Goal: Check status: Check status

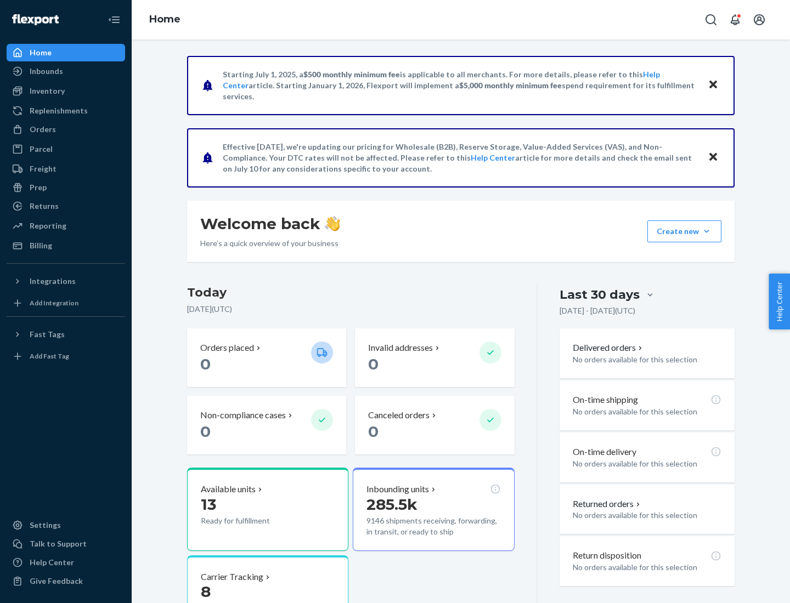
click at [706, 231] on button "Create new Create new inbound Create new order Create new product" at bounding box center [684, 231] width 74 height 22
click at [46, 71] on div "Inbounds" at bounding box center [46, 71] width 33 height 11
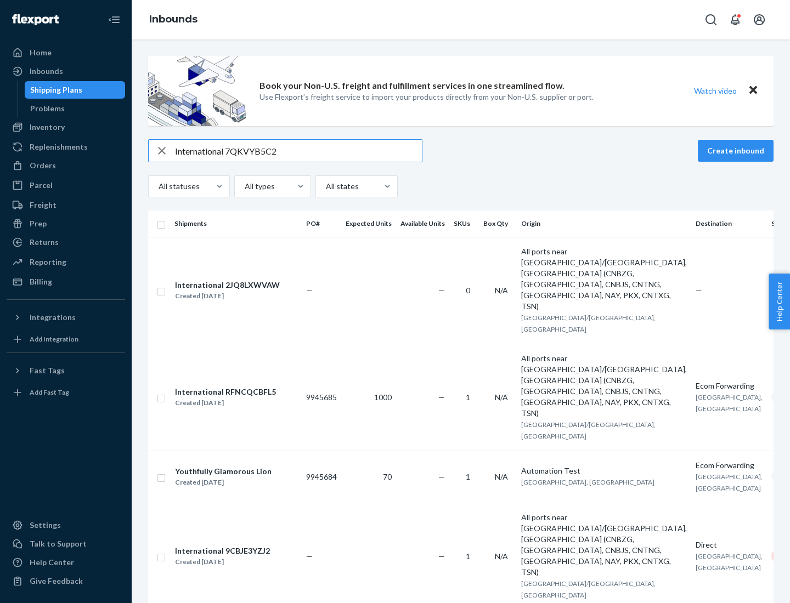
type input "International 7QKVYB5C29"
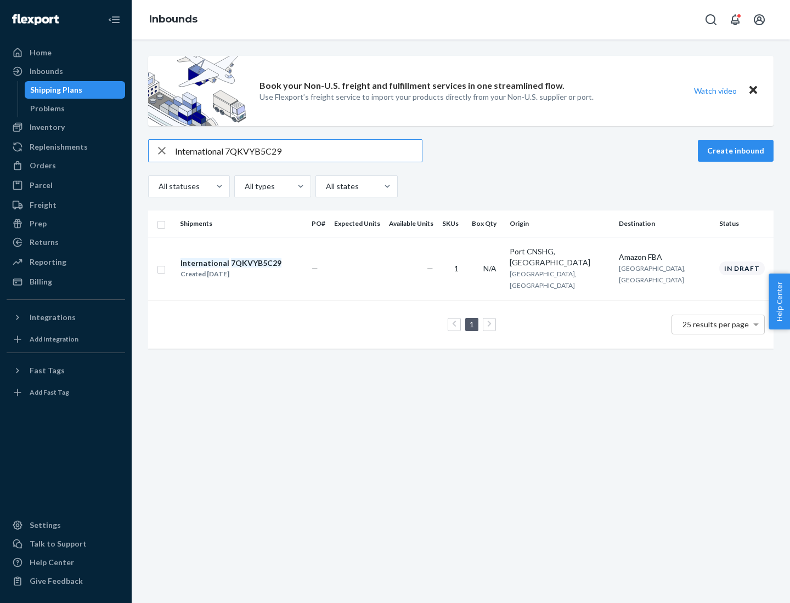
click at [249, 269] on div "Created [DATE]" at bounding box center [230, 274] width 101 height 11
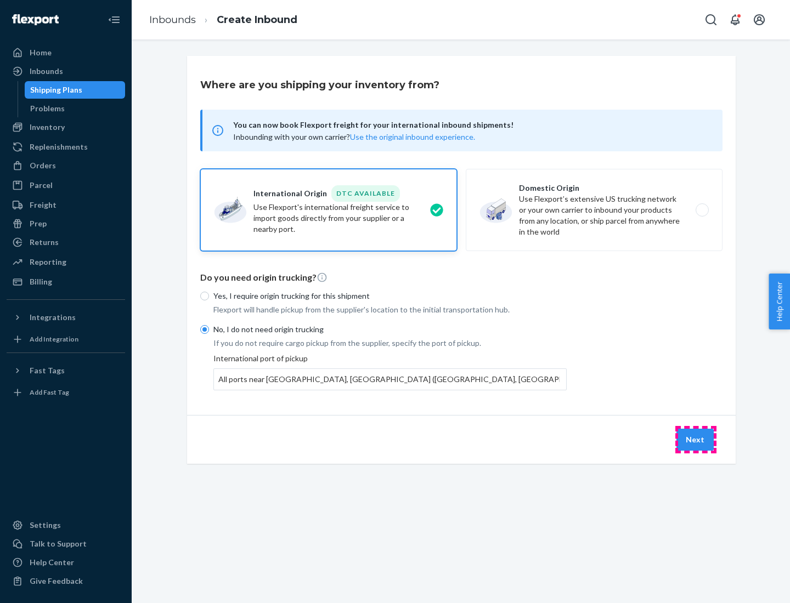
click at [695, 439] on button "Next" at bounding box center [694, 440] width 37 height 22
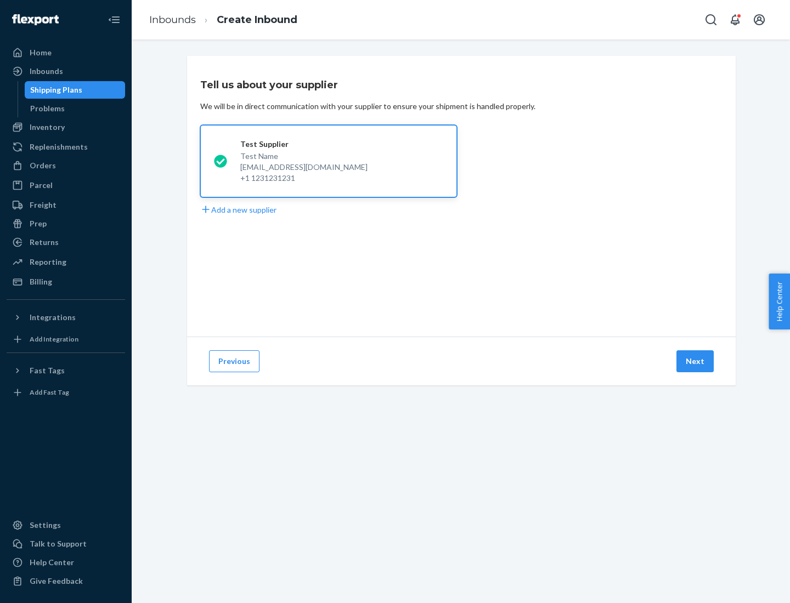
click at [695, 361] on button "Next" at bounding box center [694, 361] width 37 height 22
